Goal: Navigation & Orientation: Find specific page/section

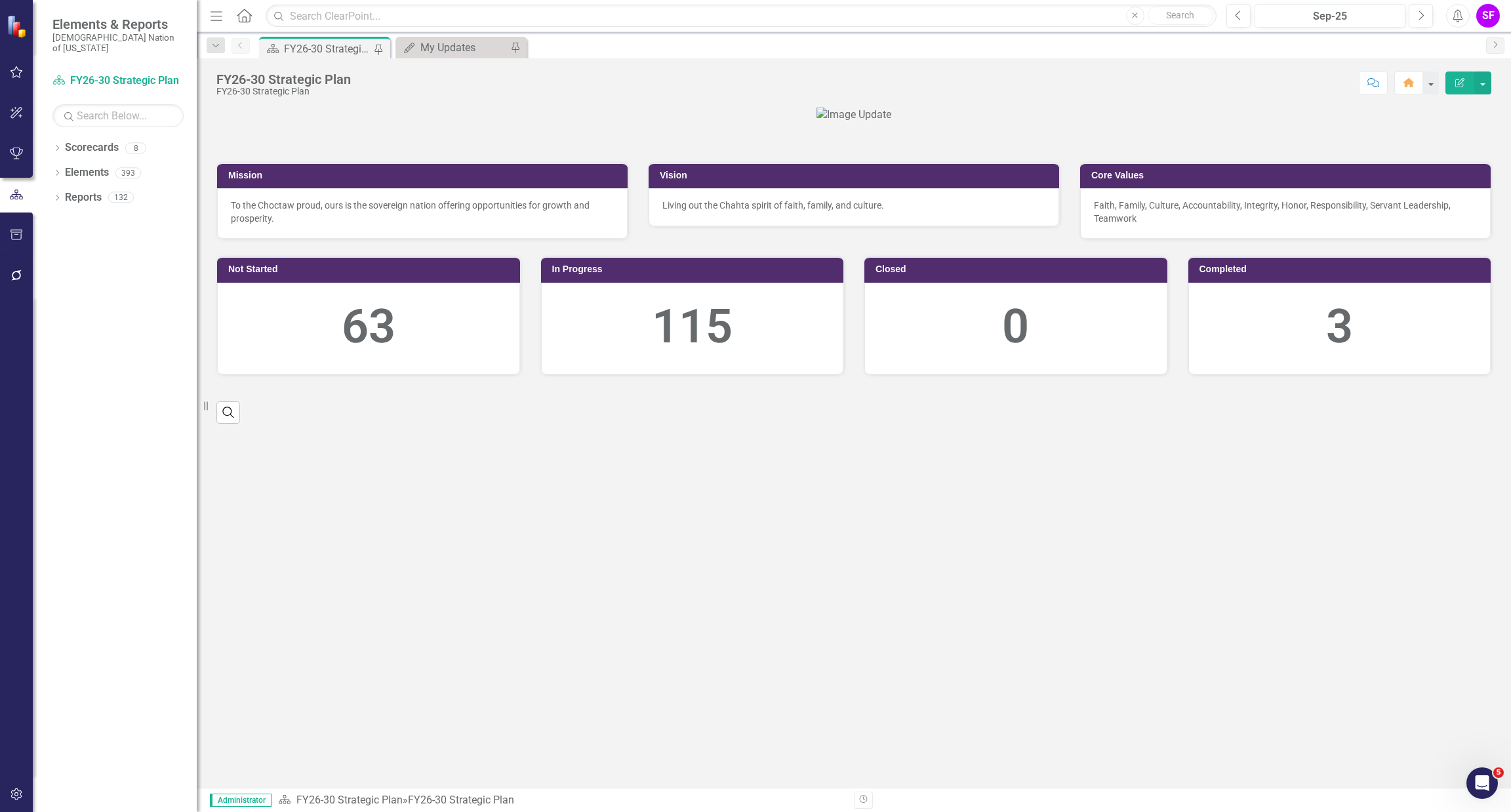
click at [209, 12] on icon "Menu" at bounding box center [216, 15] width 17 height 14
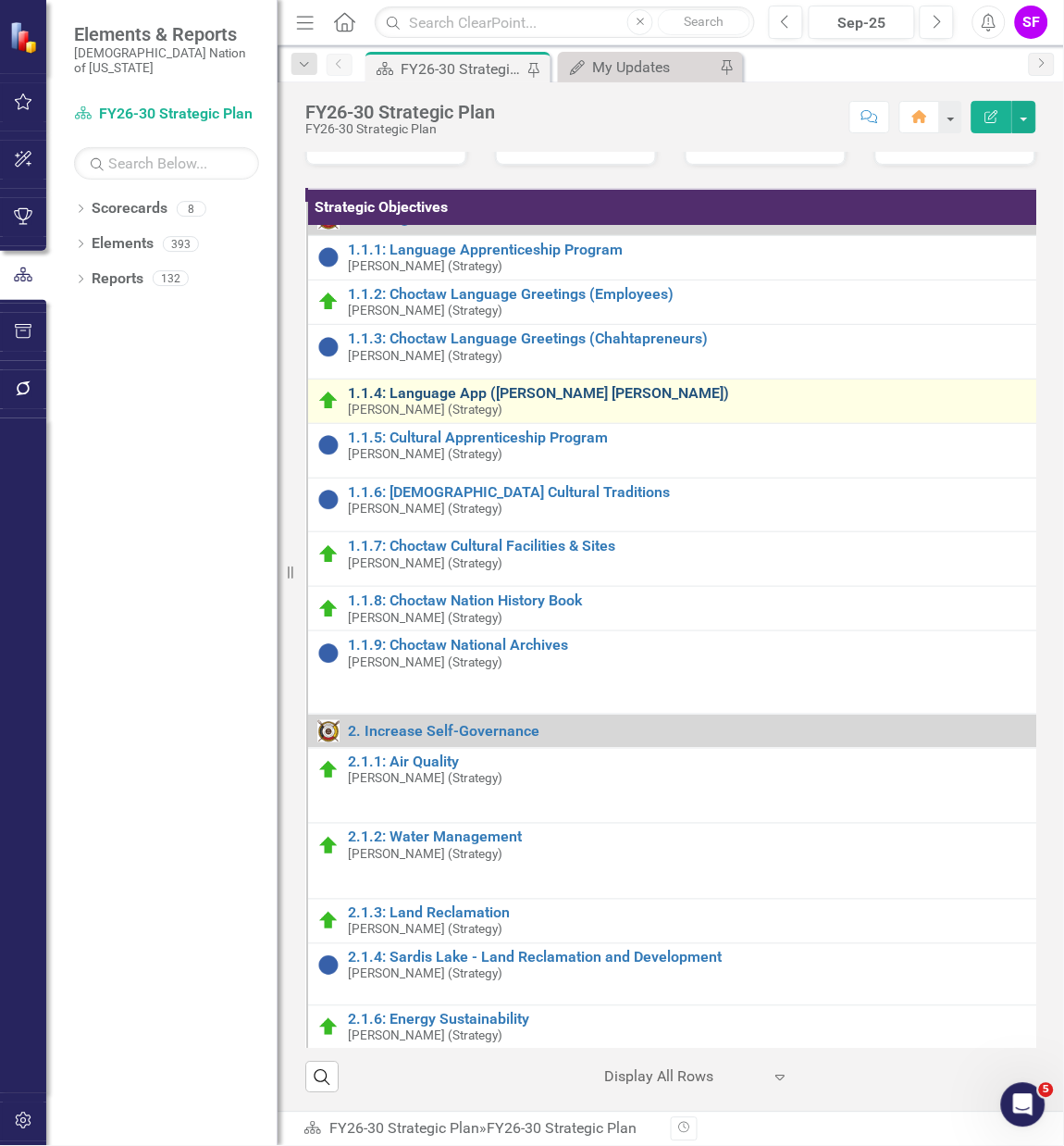
scroll to position [139, 0]
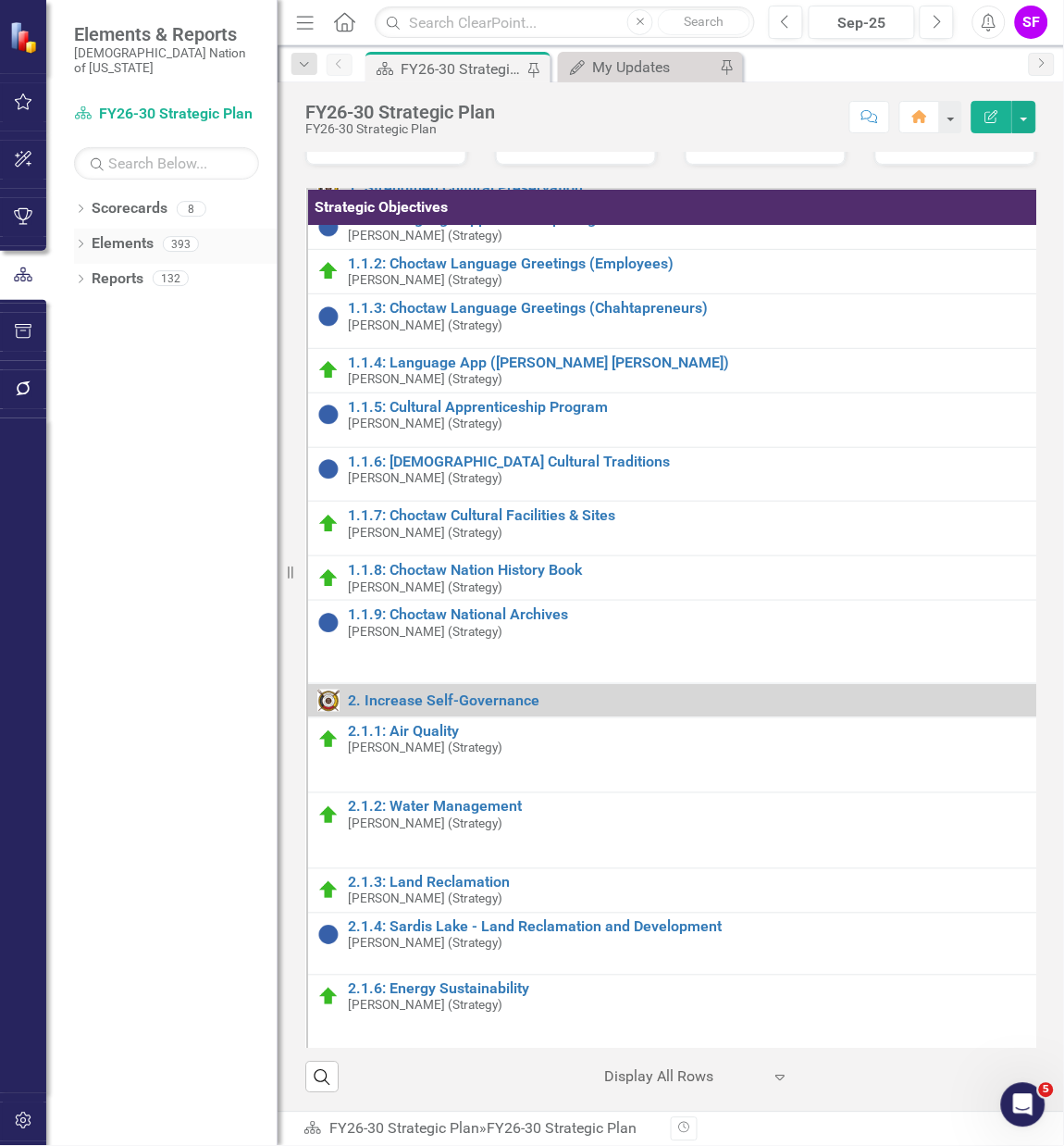
click at [114, 236] on link "Elements" at bounding box center [122, 244] width 62 height 22
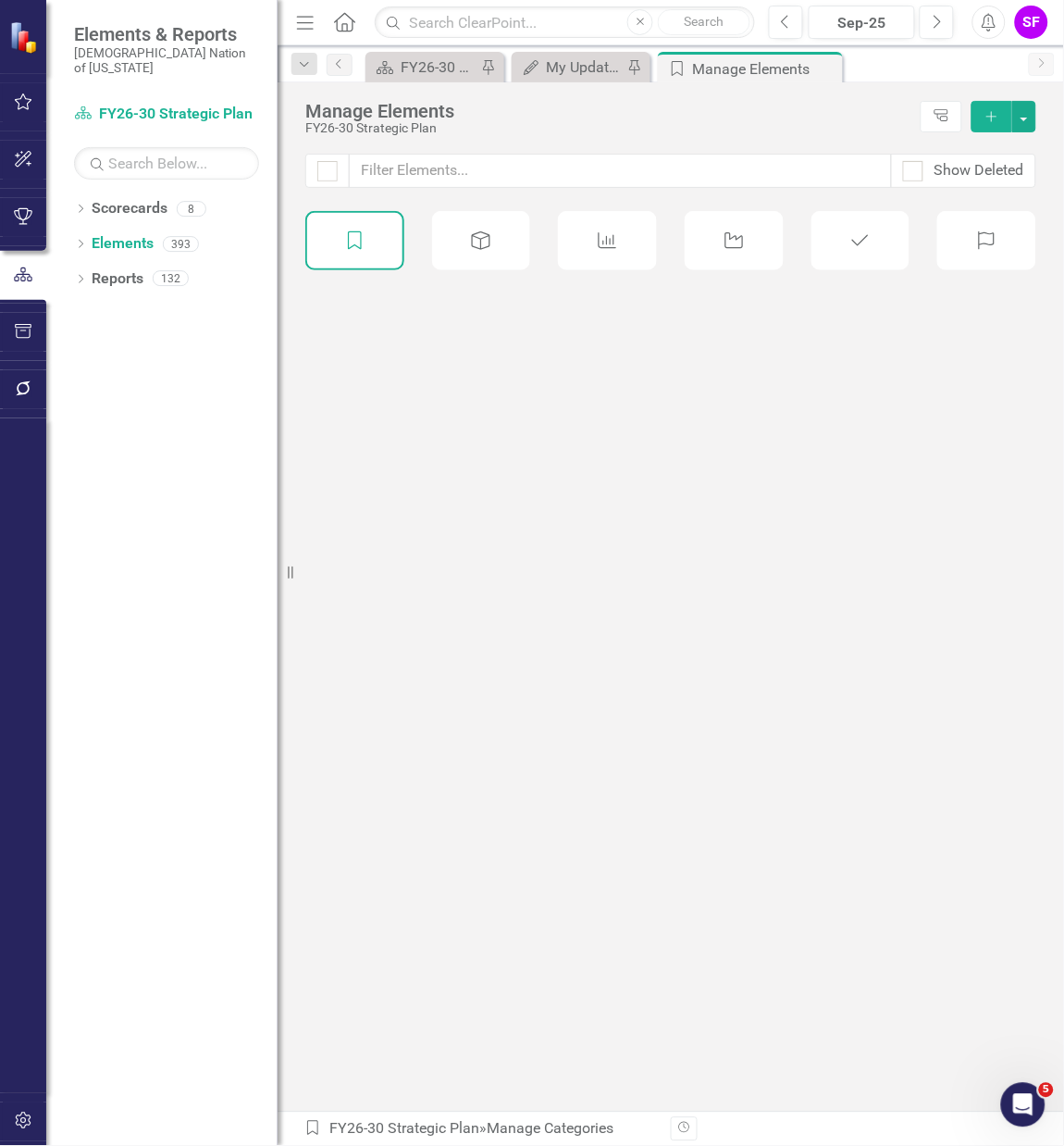
click at [0, 0] on icon "Close" at bounding box center [0, 0] width 0 height 0
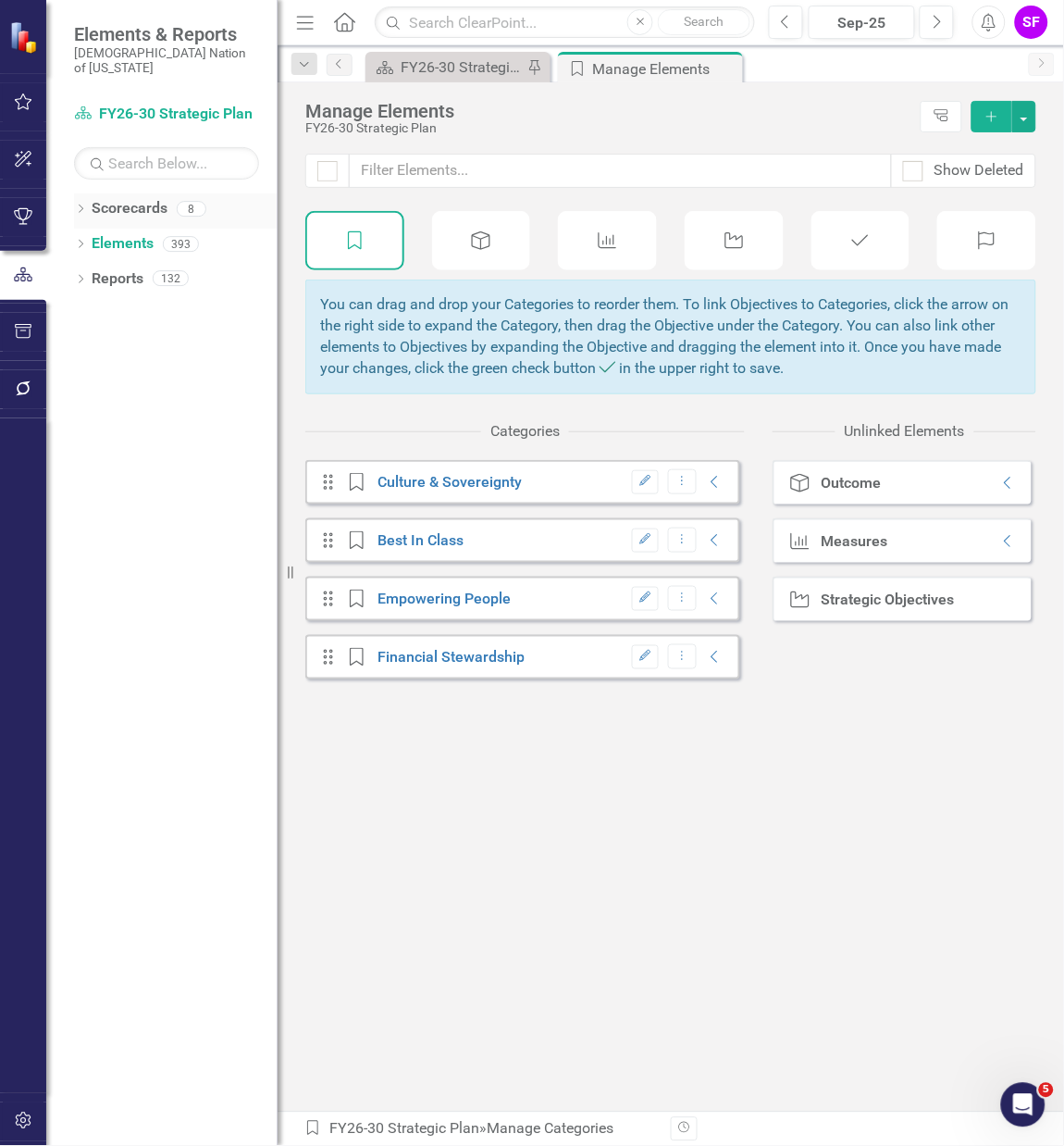
click at [109, 198] on link "Scorecards" at bounding box center [129, 209] width 76 height 22
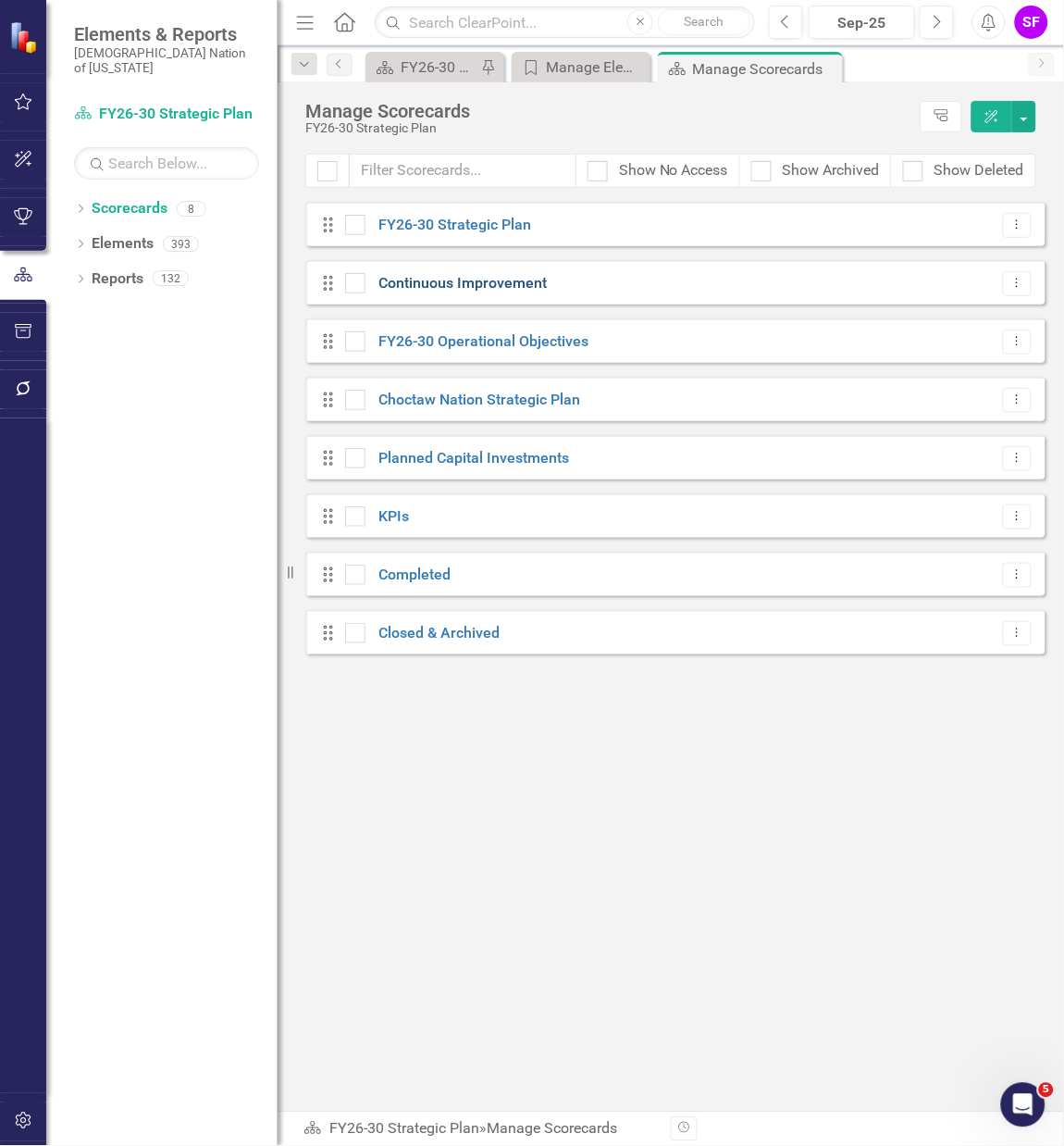
click at [503, 277] on link "Continuous Improvement" at bounding box center [456, 284] width 182 height 22
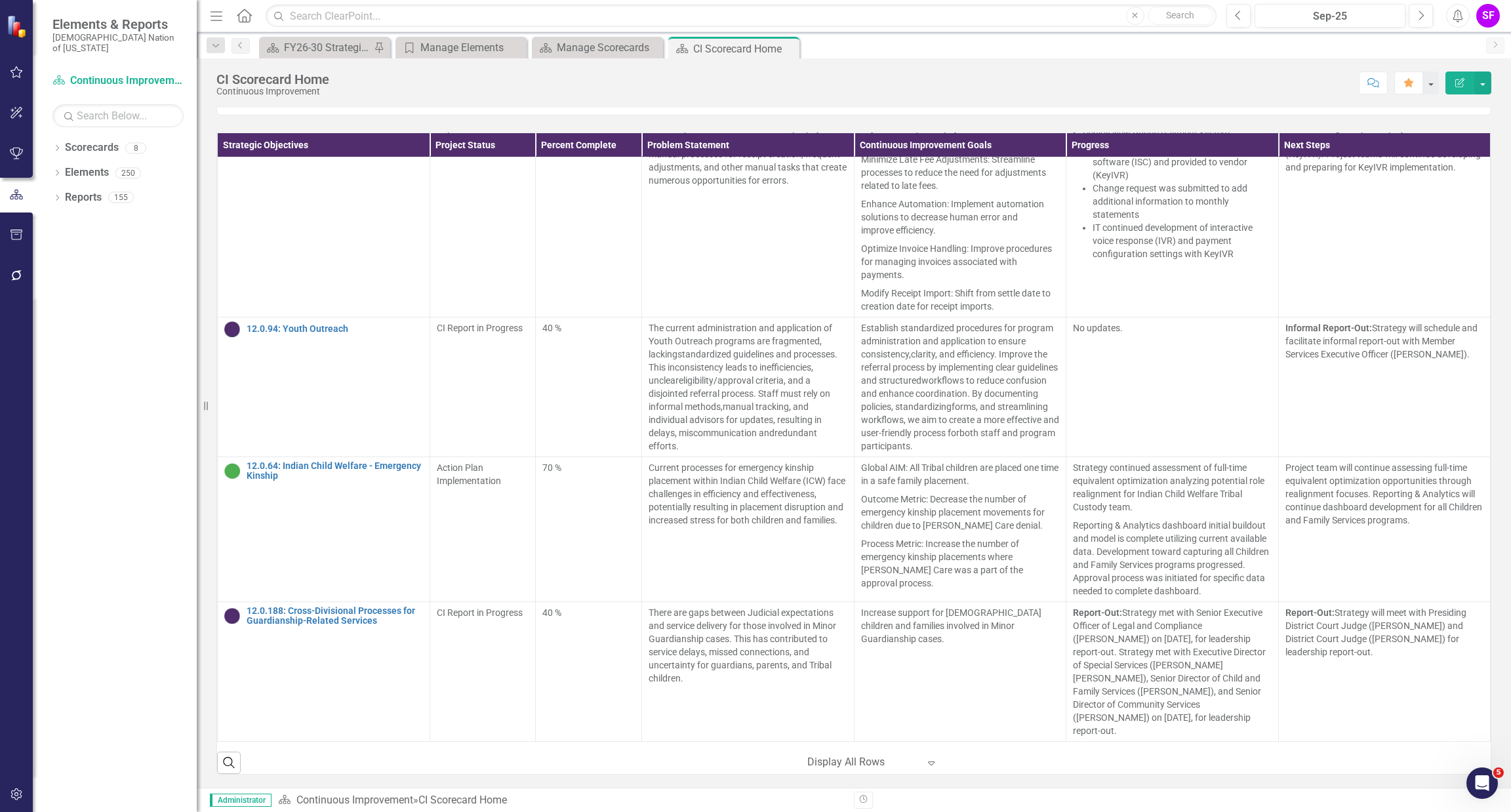
scroll to position [13828, 0]
click at [222, 21] on icon "Menu" at bounding box center [216, 15] width 17 height 14
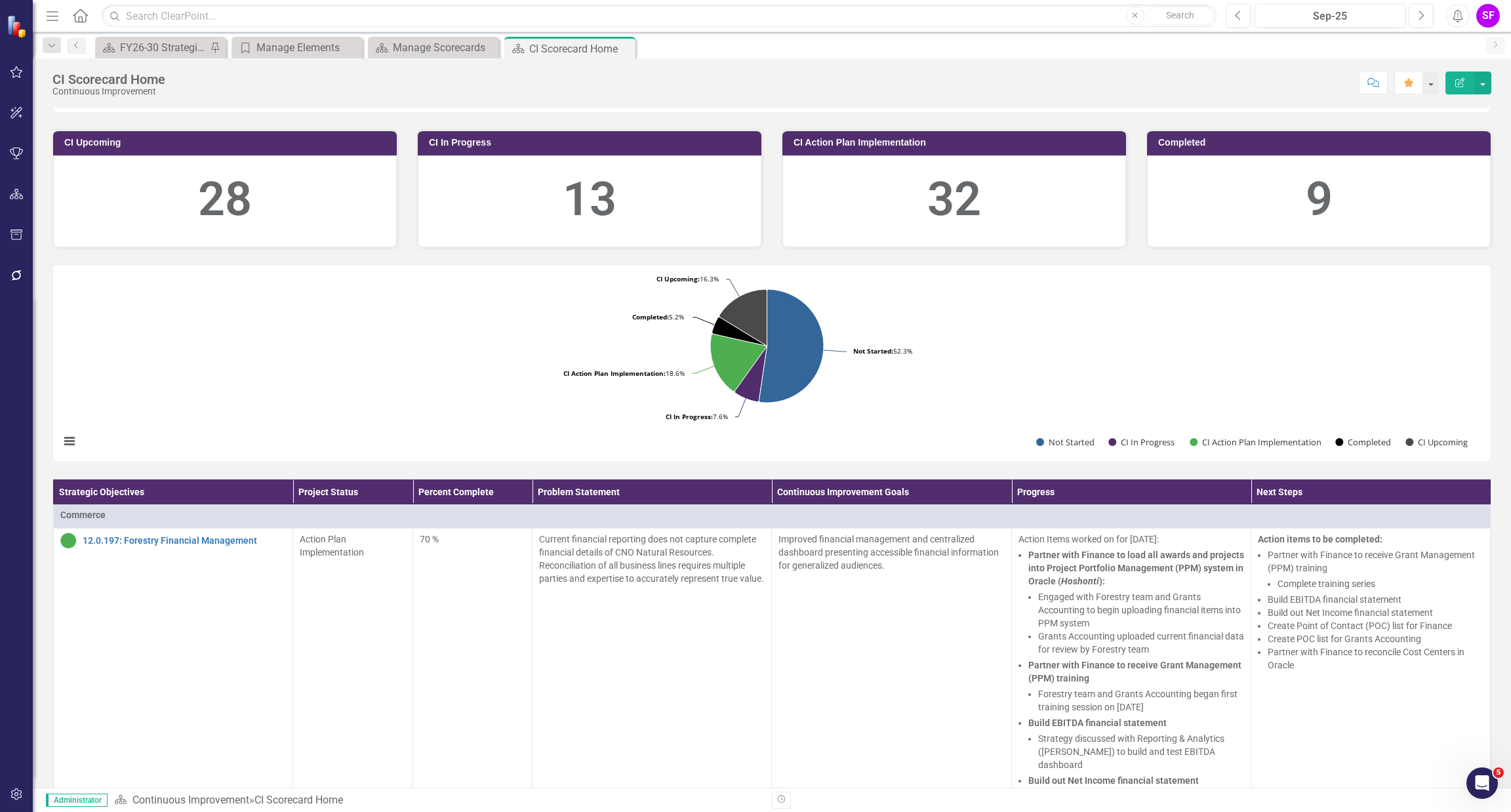
scroll to position [0, 0]
